Goal: Check status: Check status

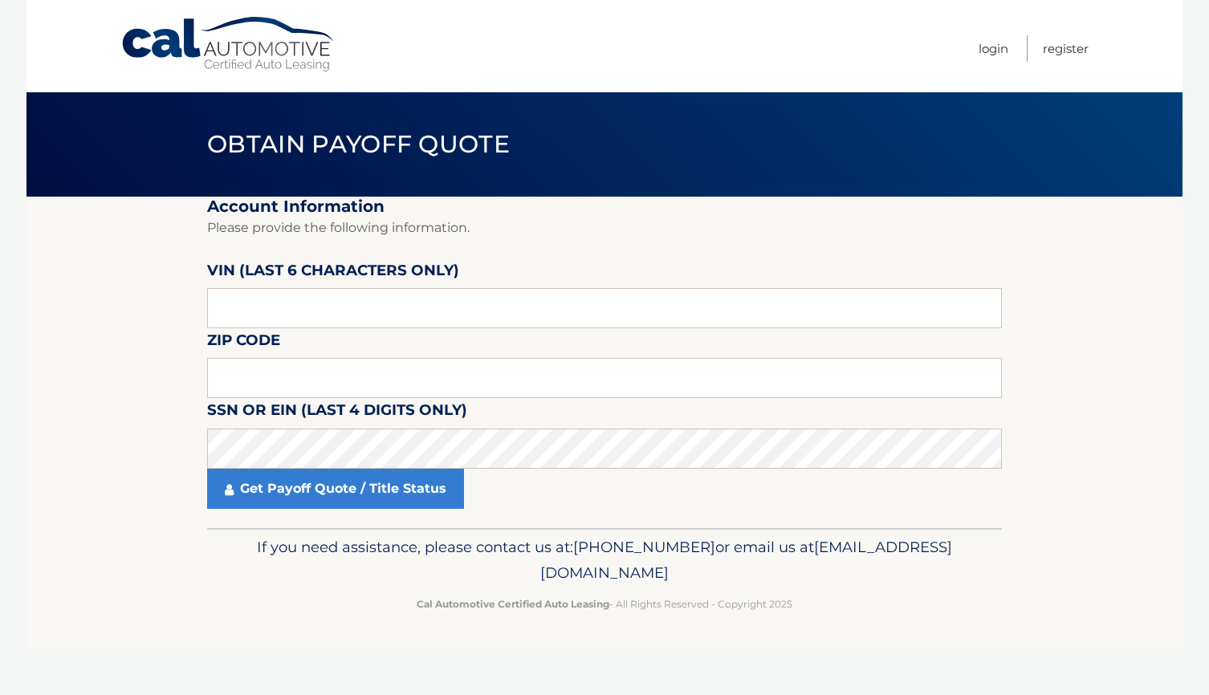
click at [1127, 252] on section "Account Information Please provide the following information. [PERSON_NAME] (la…" at bounding box center [605, 363] width 1156 height 332
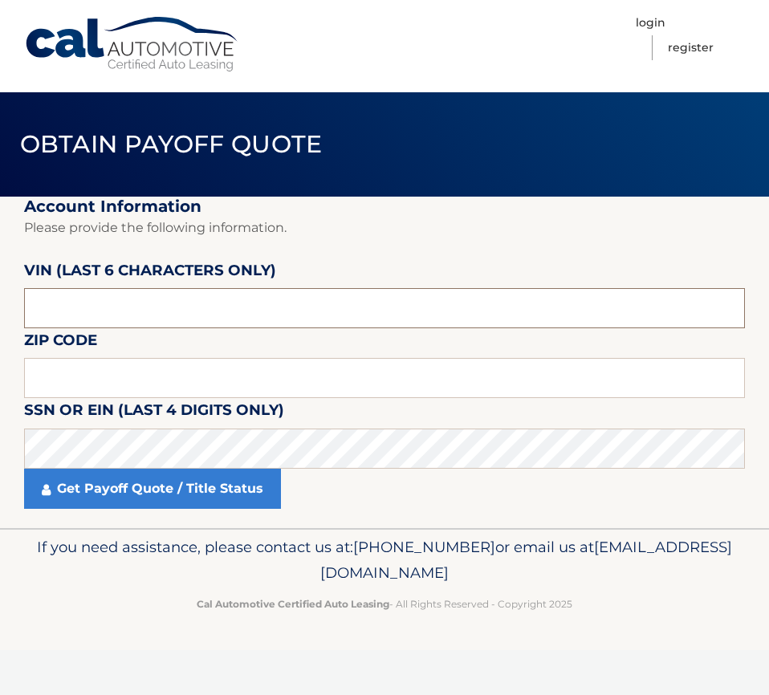
click at [206, 304] on input "text" at bounding box center [384, 308] width 721 height 40
drag, startPoint x: 158, startPoint y: 313, endPoint x: -87, endPoint y: 308, distance: 245.0
click at [0, 308] on html "Cal Automotive Menu Login Register Obtain Payoff Quote" at bounding box center [384, 347] width 769 height 695
click at [200, 380] on input "text" at bounding box center [384, 378] width 721 height 40
type input "07849"
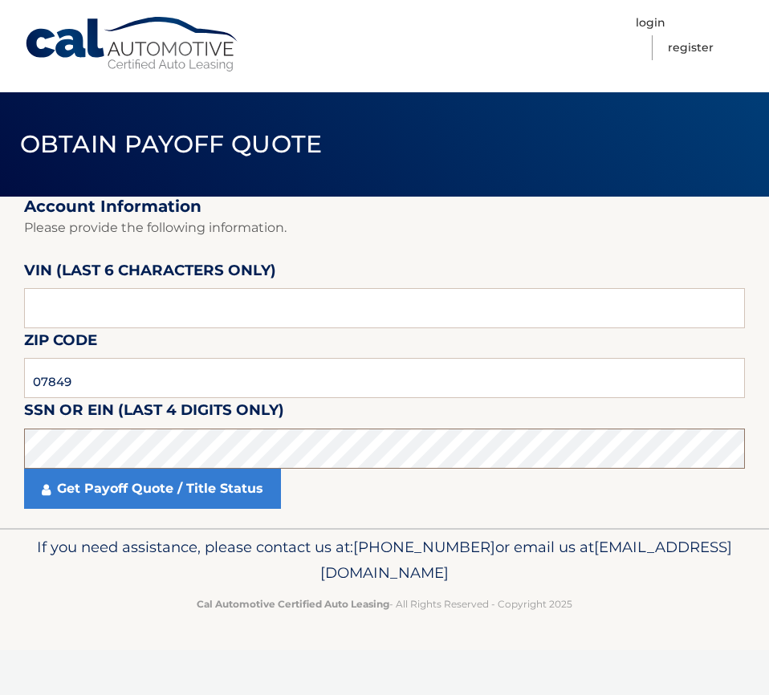
click button "For Originating Dealer" at bounding box center [0, 0] width 0 height 0
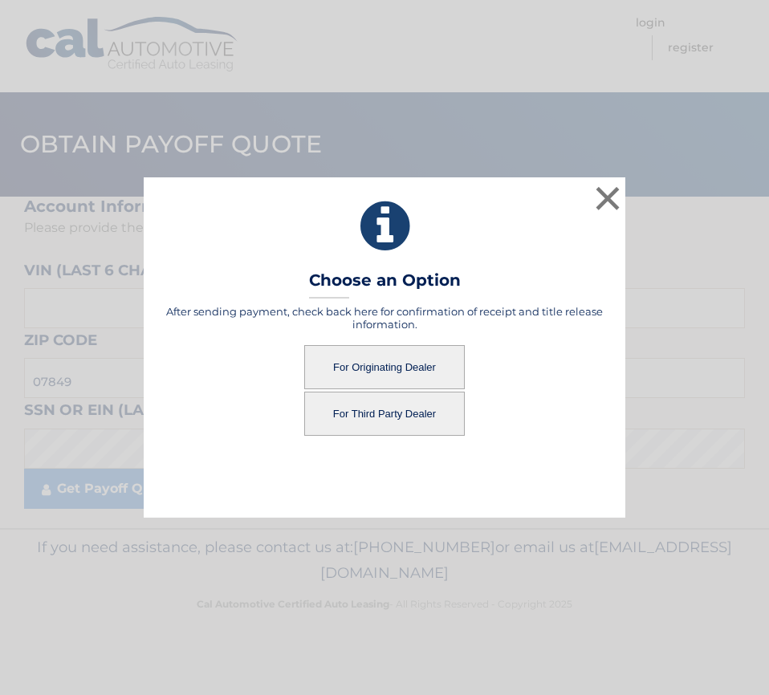
click at [361, 368] on button "For Originating Dealer" at bounding box center [384, 367] width 161 height 44
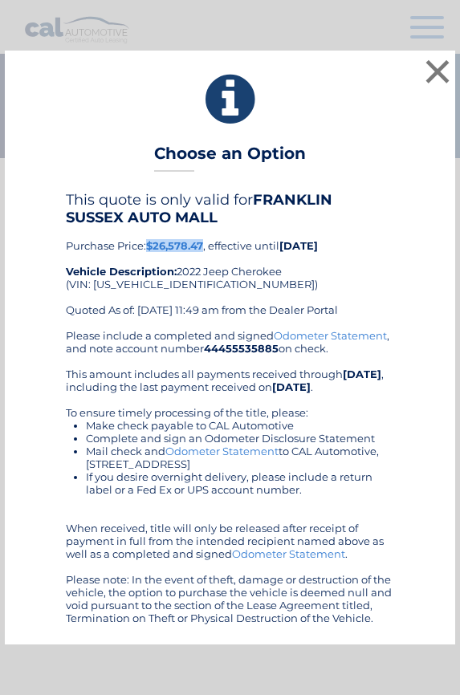
drag, startPoint x: 206, startPoint y: 239, endPoint x: 149, endPoint y: 239, distance: 57.0
click at [149, 239] on b "$26,578.47" at bounding box center [174, 245] width 57 height 13
click at [396, 334] on div "This quote is only valid for FRANKLIN SUSSEX AUTO MALL Purchase Price: $26,578.…" at bounding box center [230, 408] width 410 height 434
click at [19, 411] on div "× Choose an Option This quote is only valid for FRANKLIN SUSSEX AUTO MALL Purch…" at bounding box center [230, 348] width 451 height 594
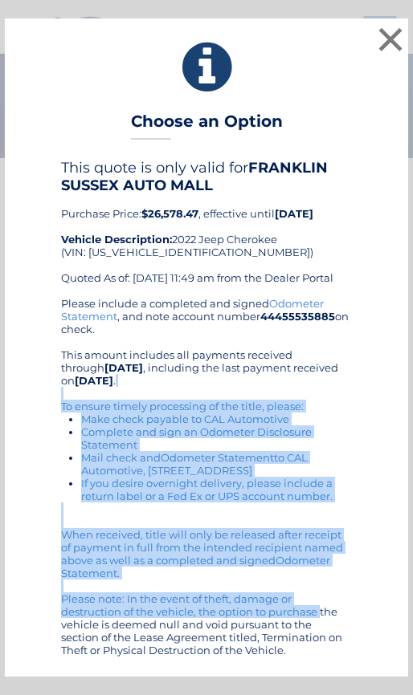
drag, startPoint x: 192, startPoint y: 400, endPoint x: 200, endPoint y: 620, distance: 220.2
click at [202, 622] on div "Please include a completed and signed Odometer Statement , and note account num…" at bounding box center [206, 477] width 291 height 360
